Goal: Task Accomplishment & Management: Manage account settings

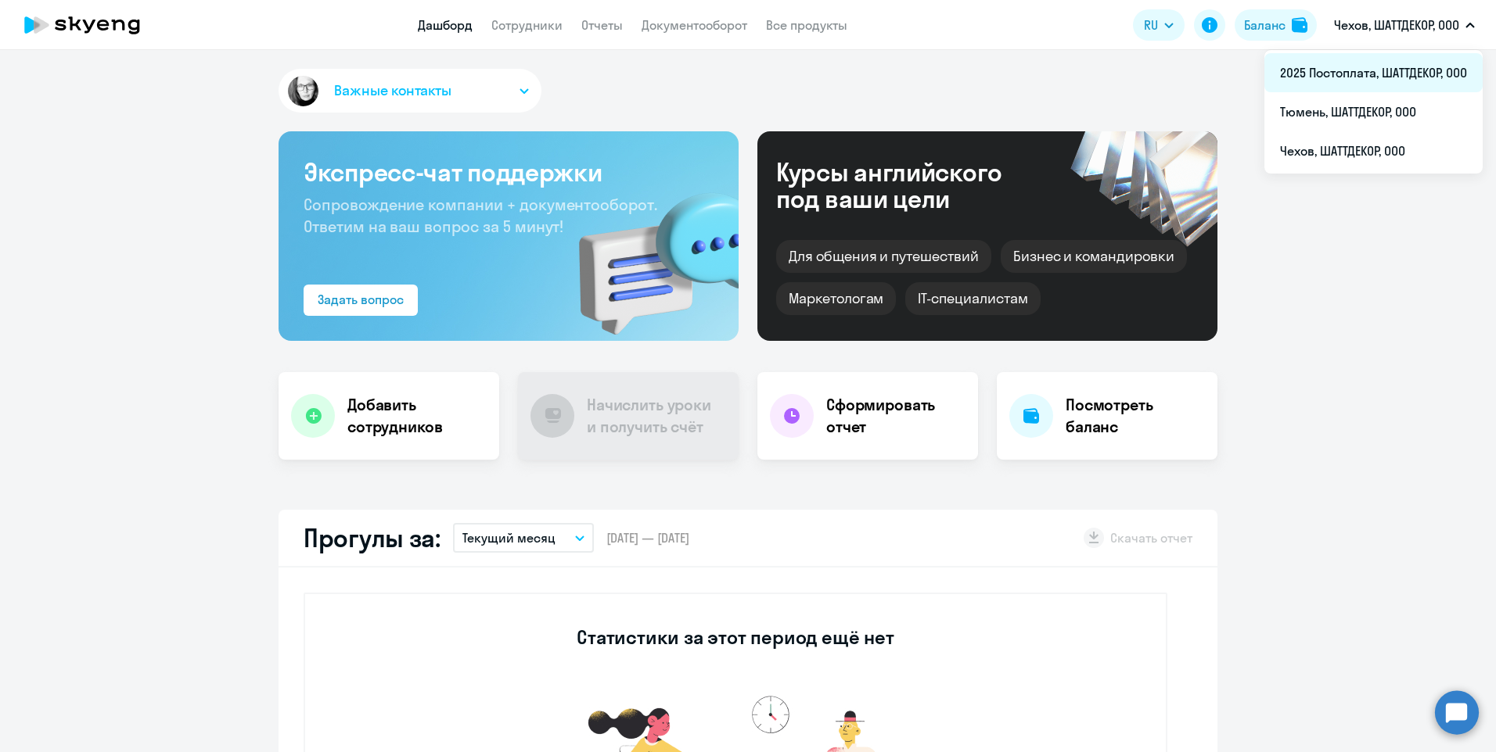
click at [1331, 76] on li "2025 Постоплата, ШАТТДЕКОР, ООО" at bounding box center [1373, 72] width 218 height 39
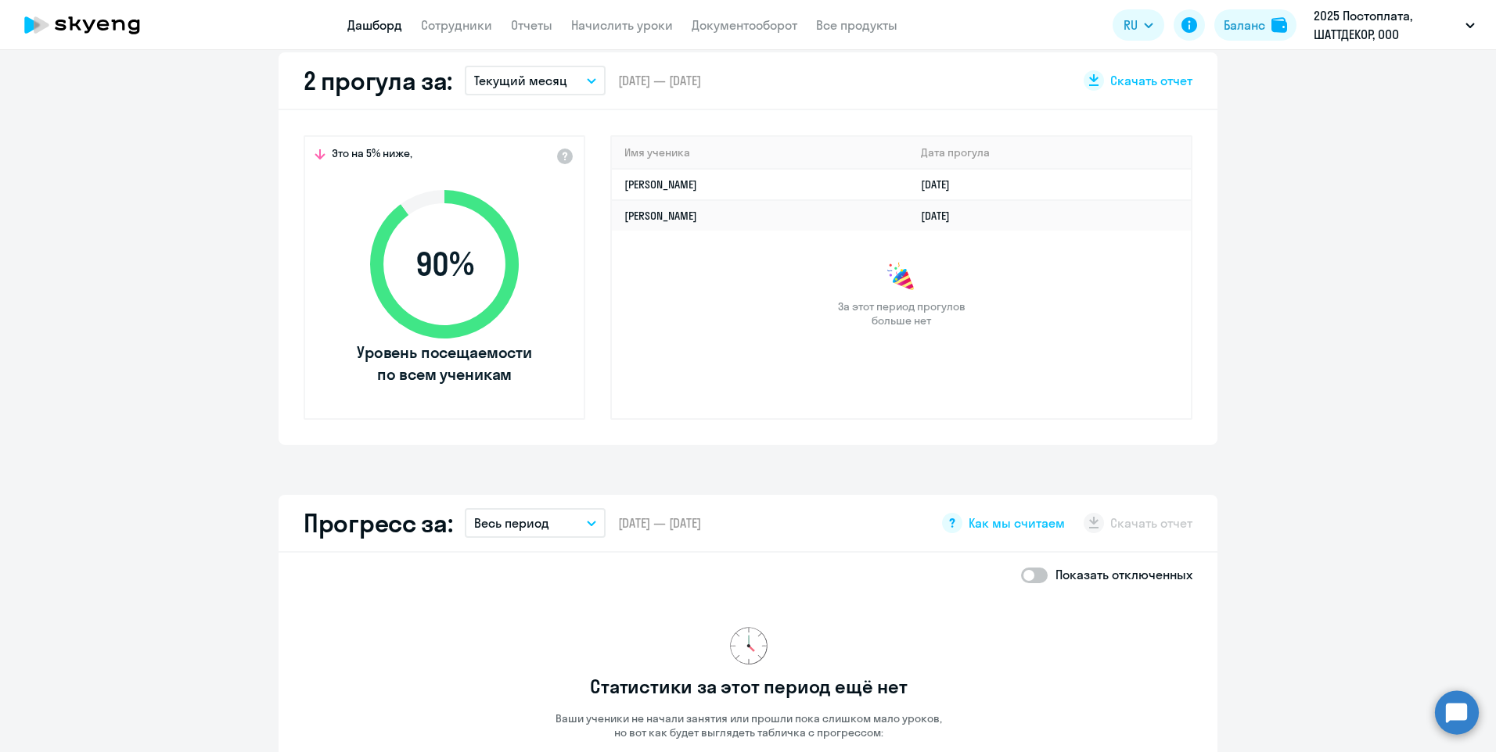
scroll to position [235, 0]
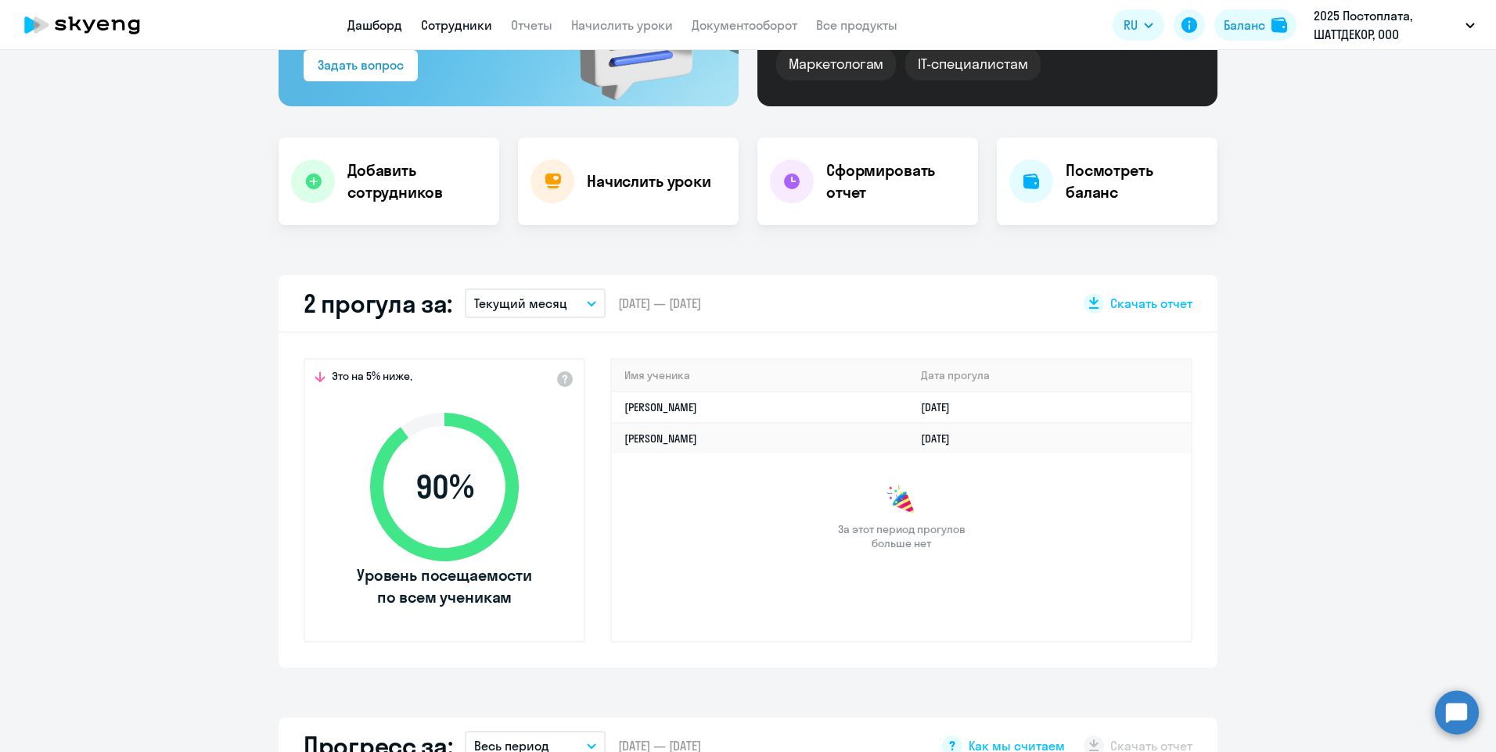
click at [456, 29] on link "Сотрудники" at bounding box center [456, 25] width 71 height 16
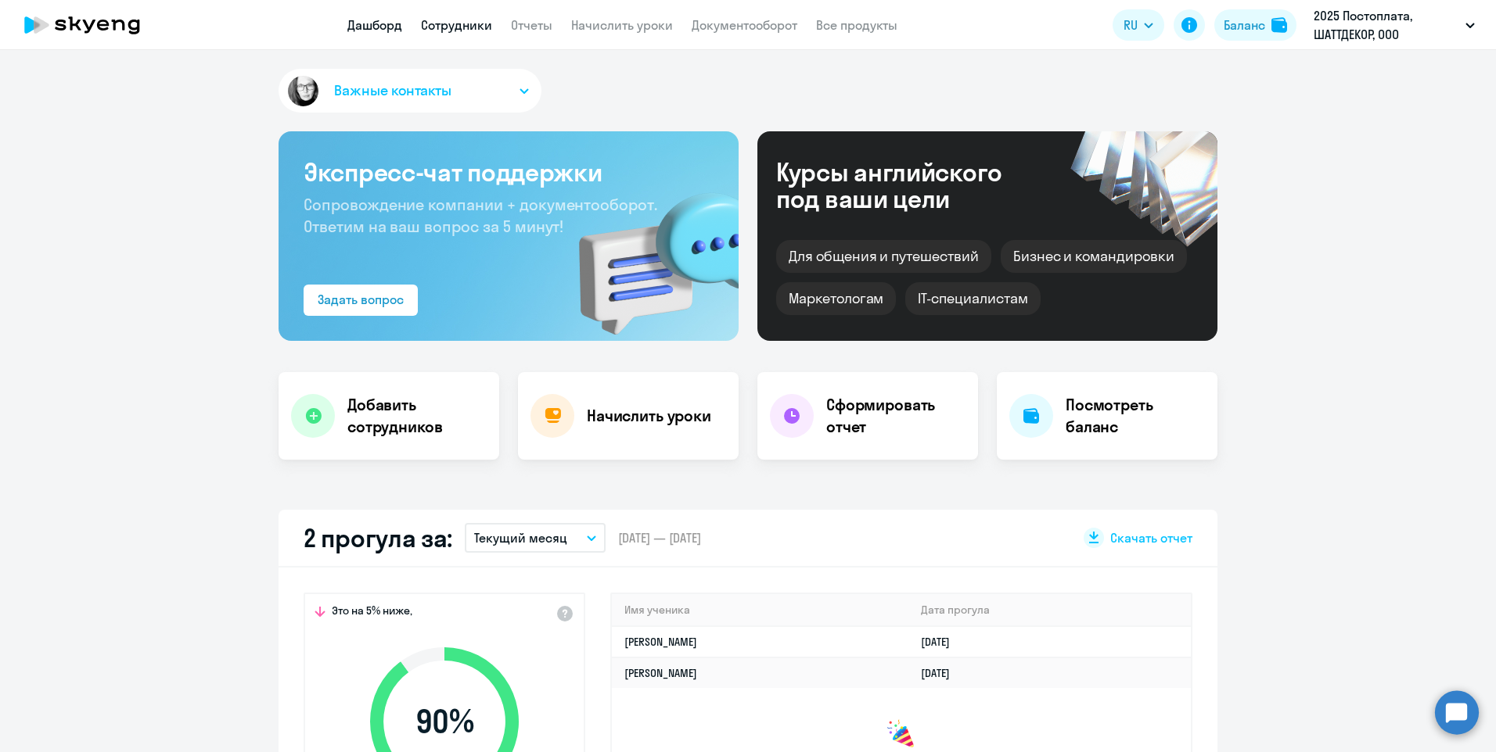
select select "30"
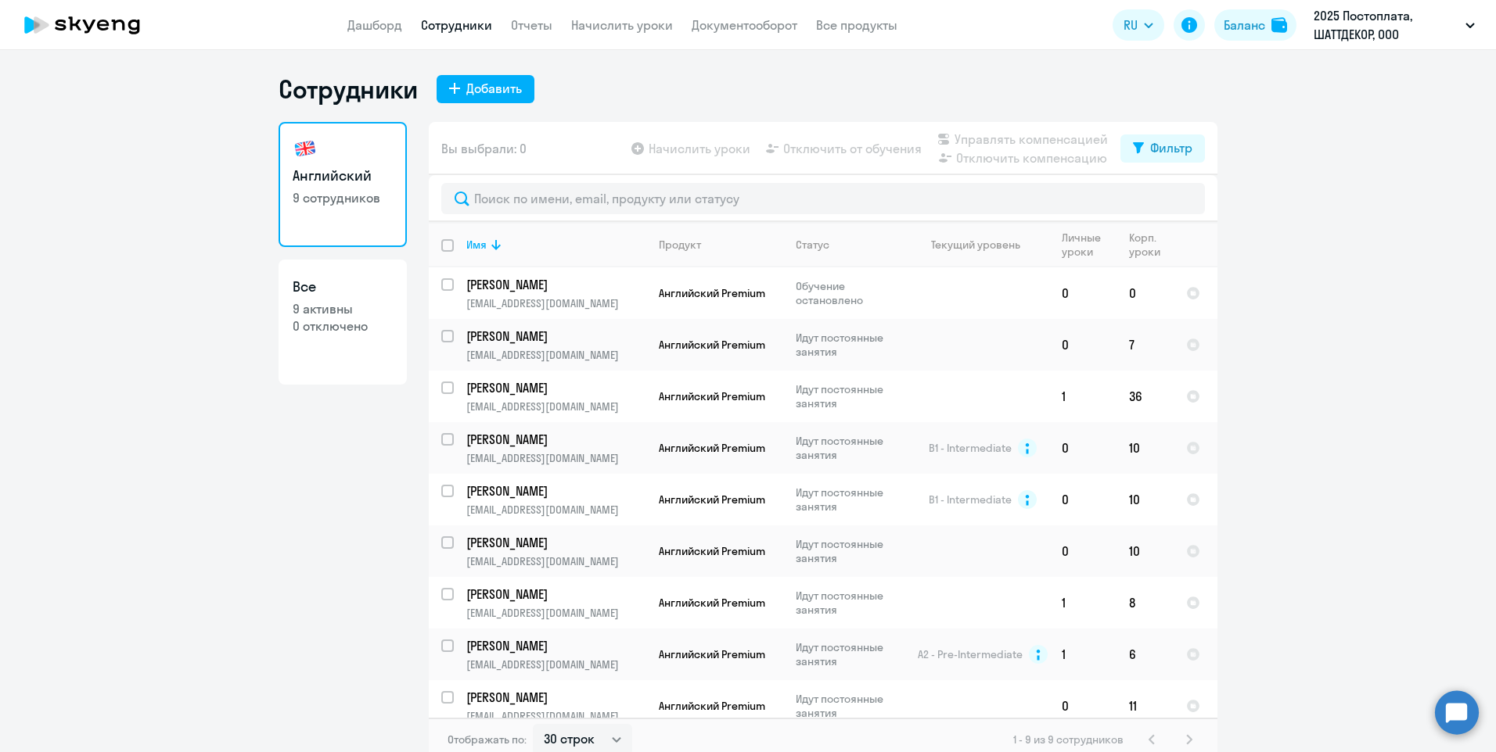
click at [1183, 745] on div "1 - 9 из 9 сотрудников" at bounding box center [1105, 740] width 185 height 19
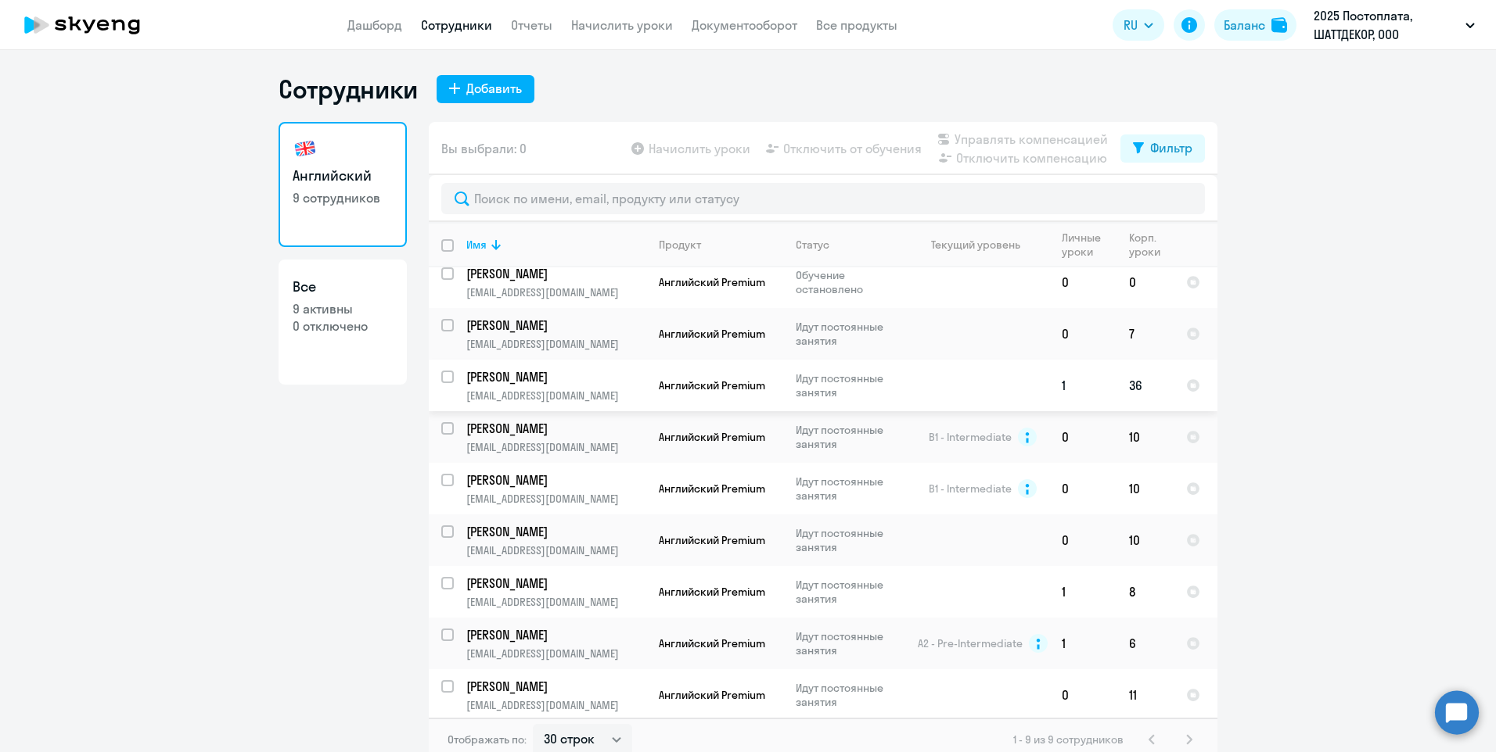
scroll to position [14, 0]
click at [359, 32] on link "Дашборд" at bounding box center [374, 25] width 55 height 16
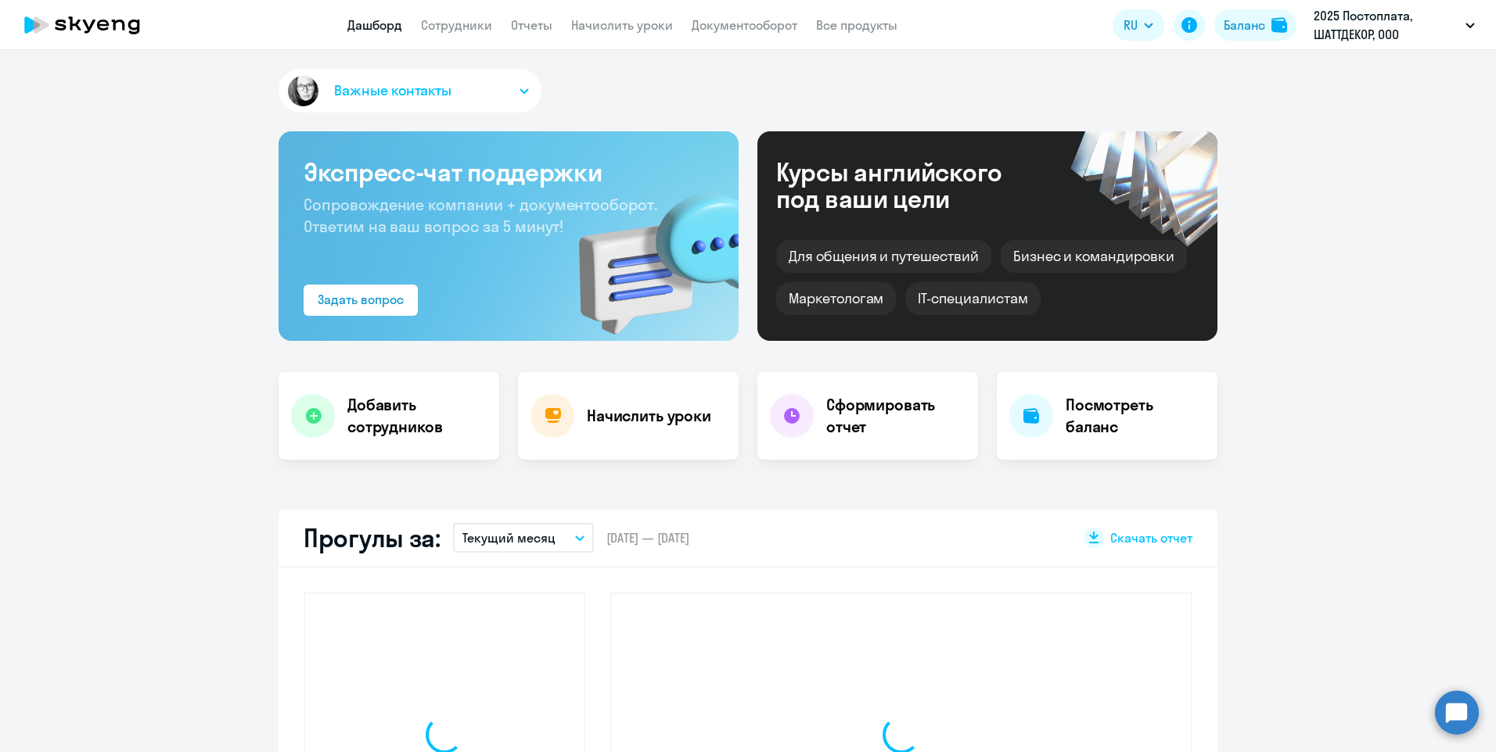
select select "30"
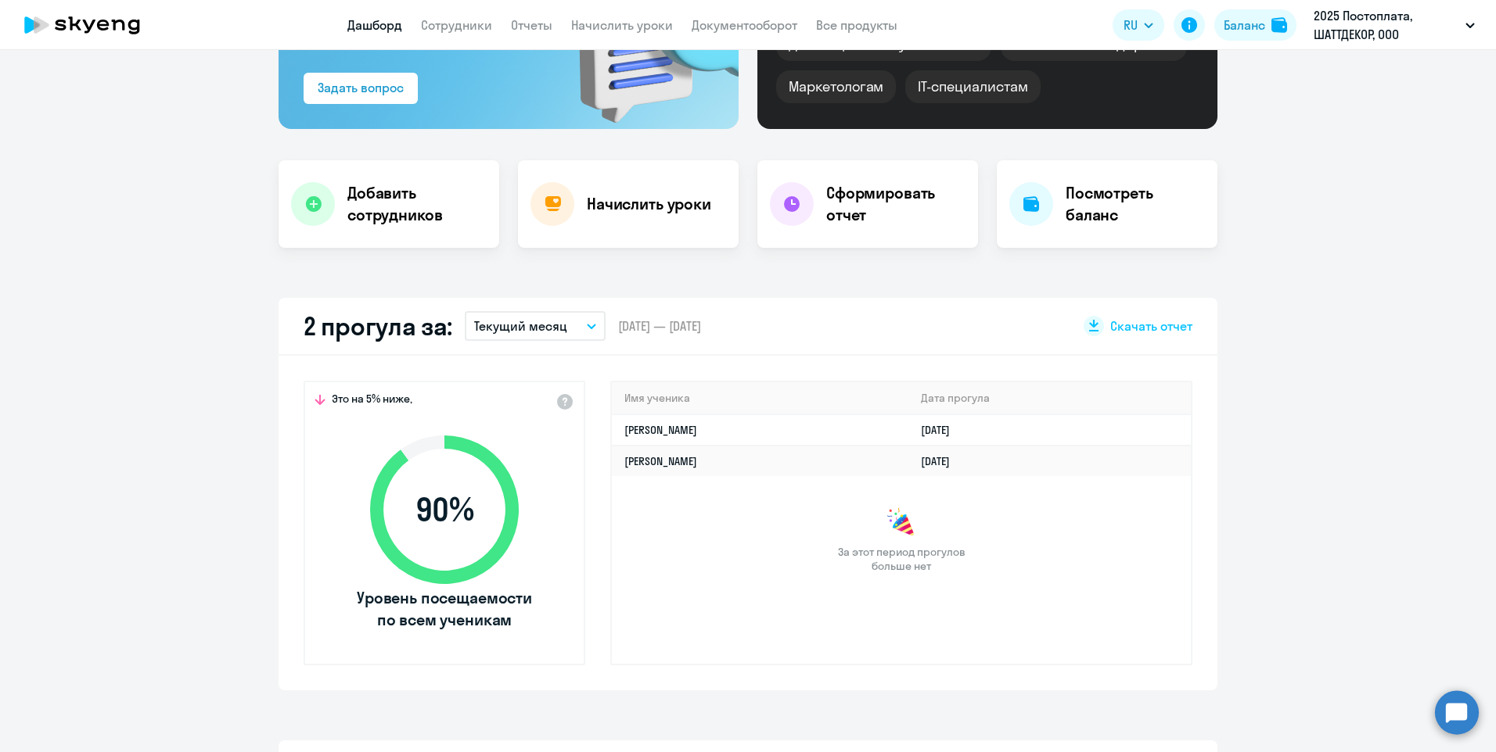
scroll to position [235, 0]
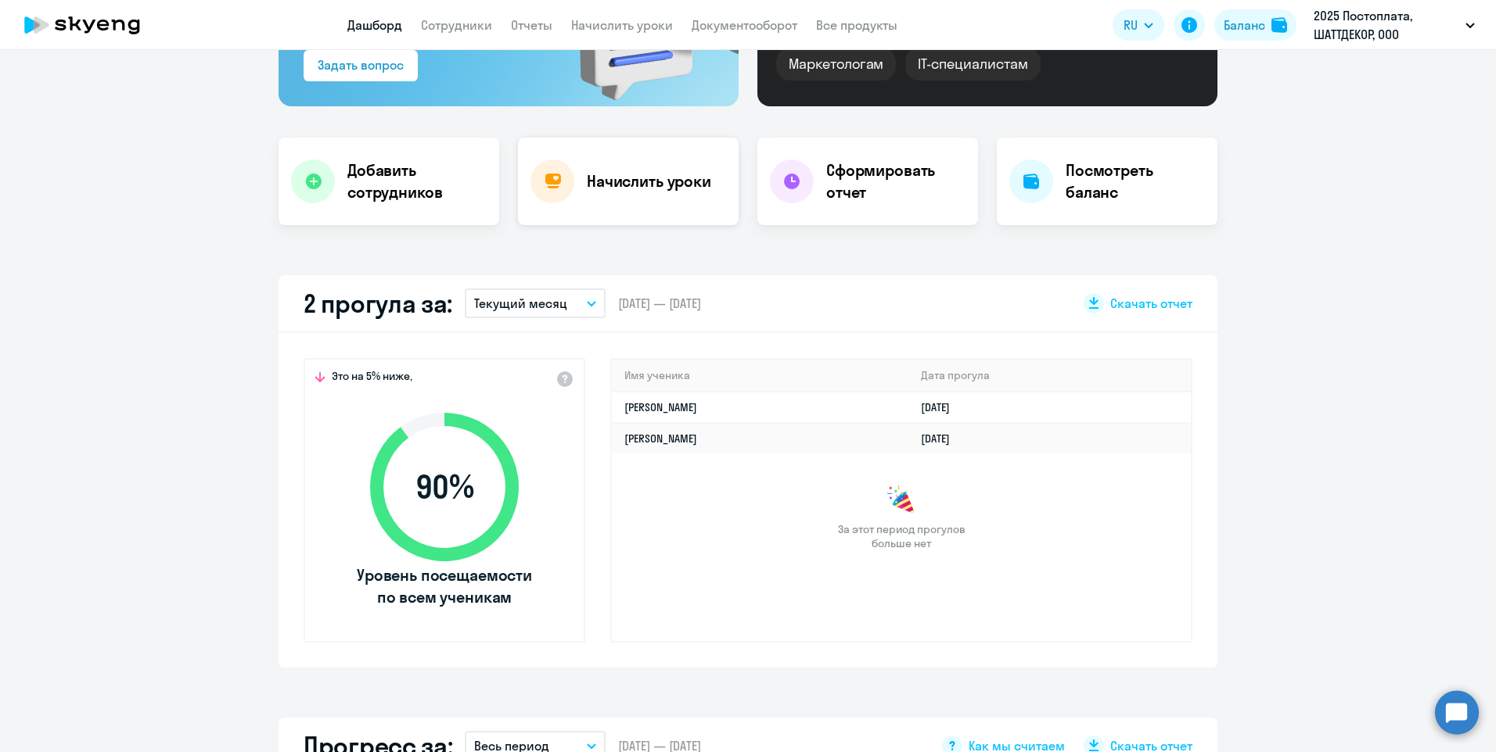
click at [632, 179] on h4 "Начислить уроки" at bounding box center [649, 182] width 124 height 22
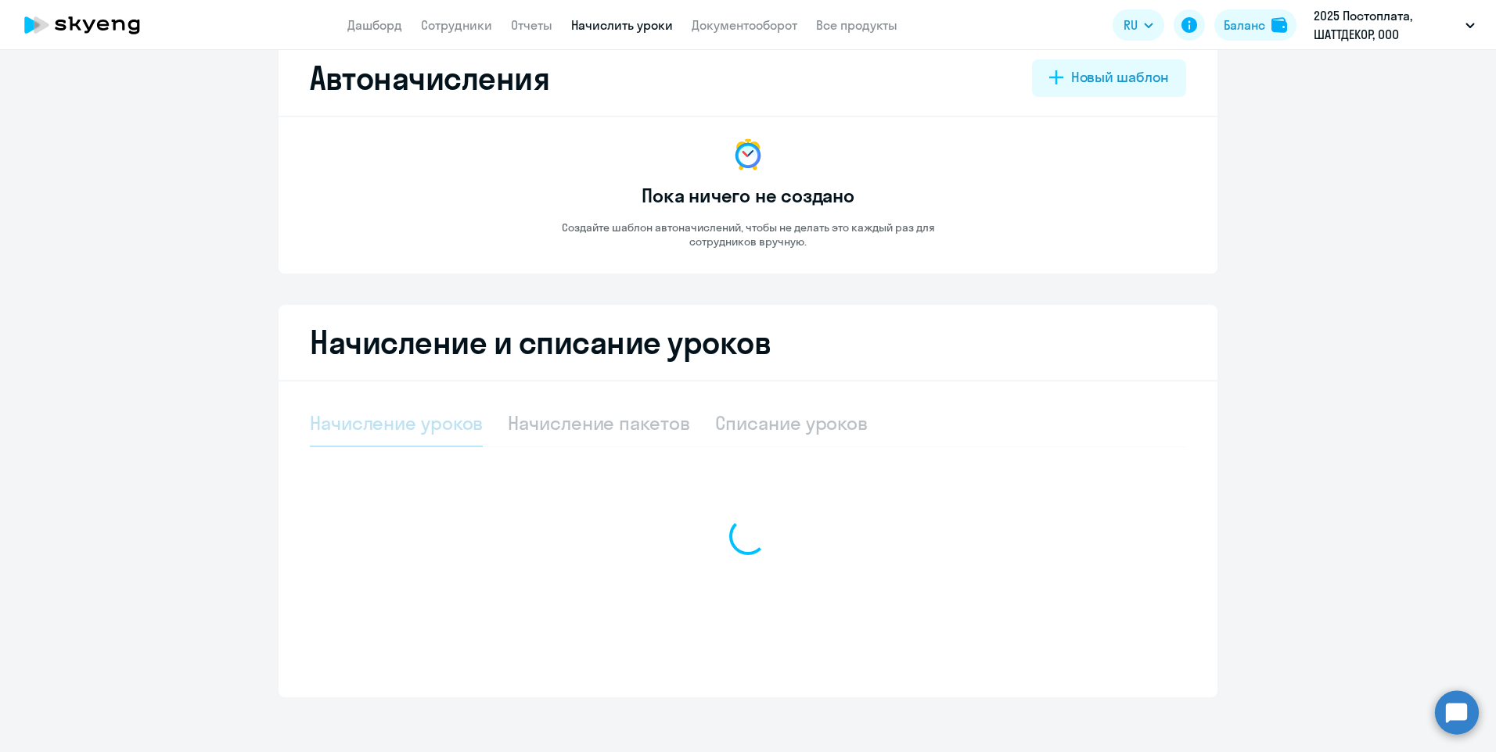
select select "10"
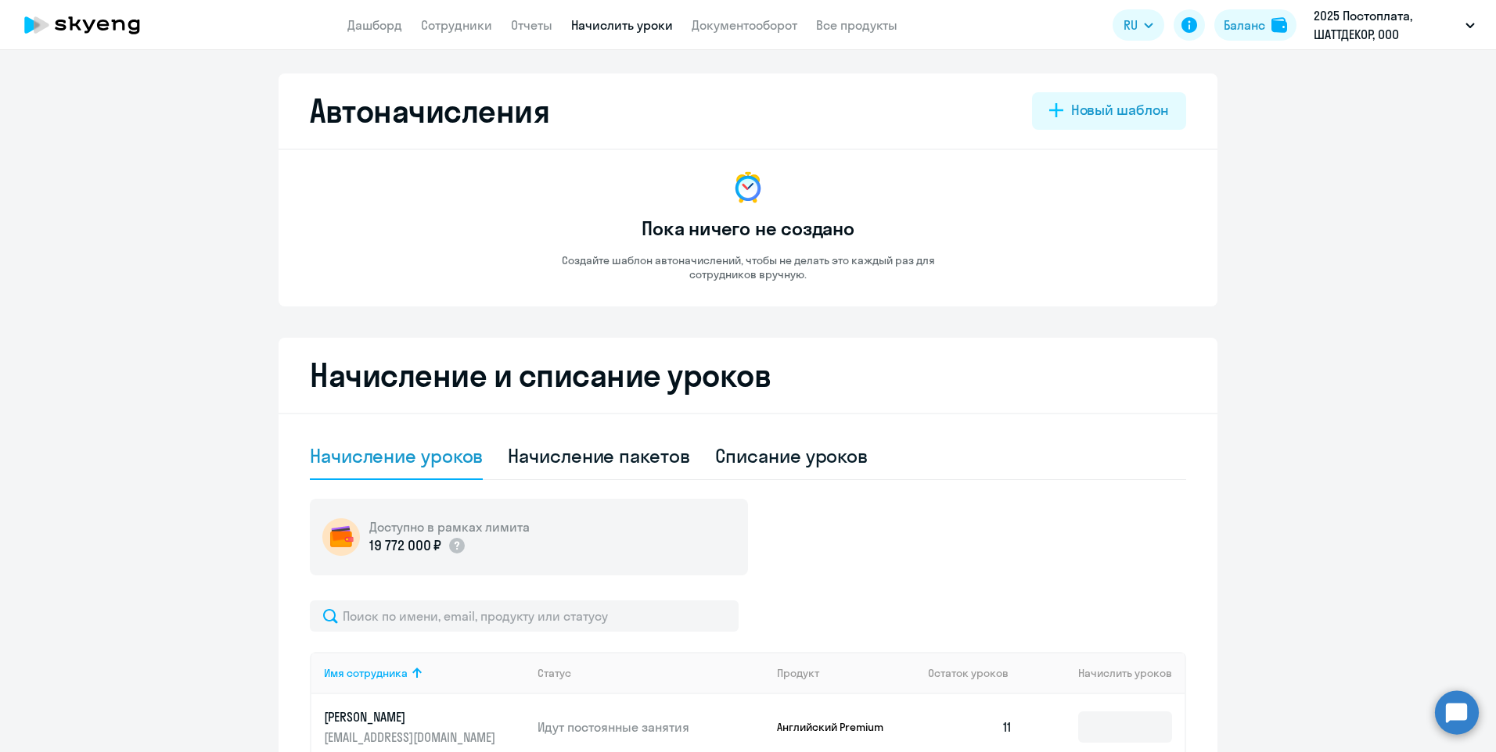
scroll to position [78, 0]
